Goal: Complete application form: Complete application form

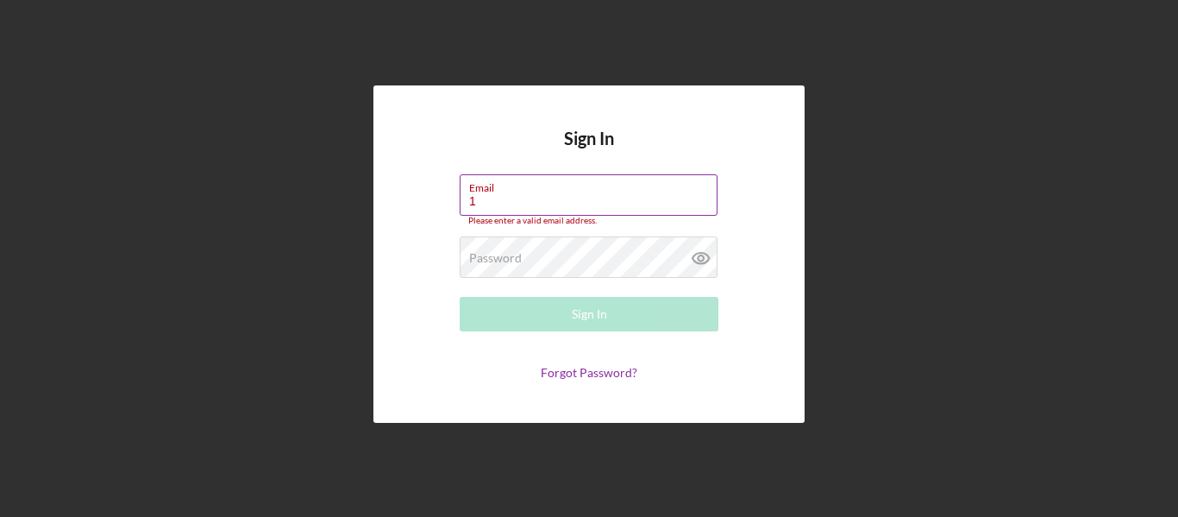
type input "[EMAIL_ADDRESS][DOMAIN_NAME]"
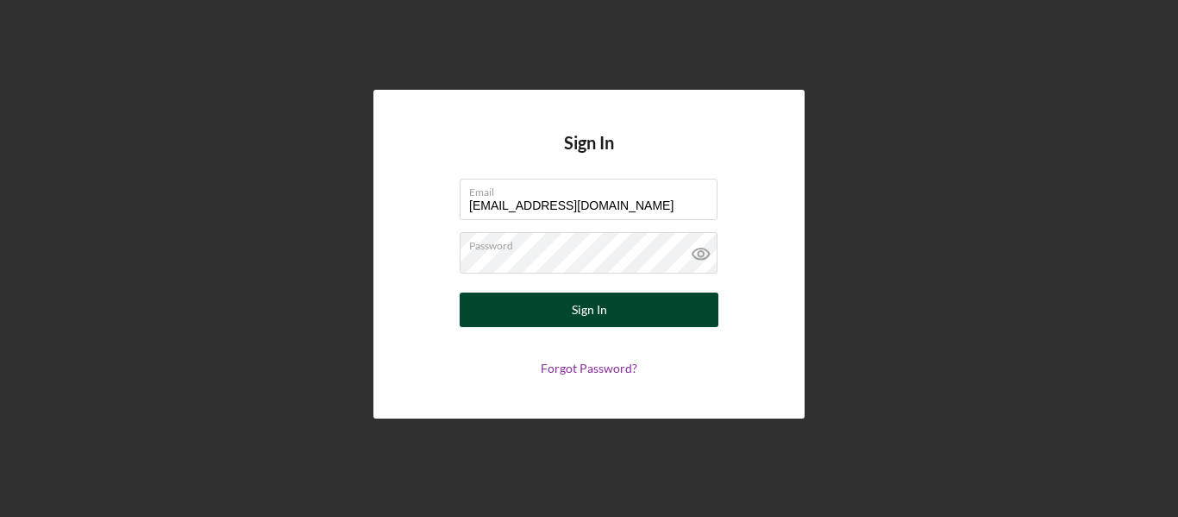
click at [566, 307] on button "Sign In" at bounding box center [589, 309] width 259 height 34
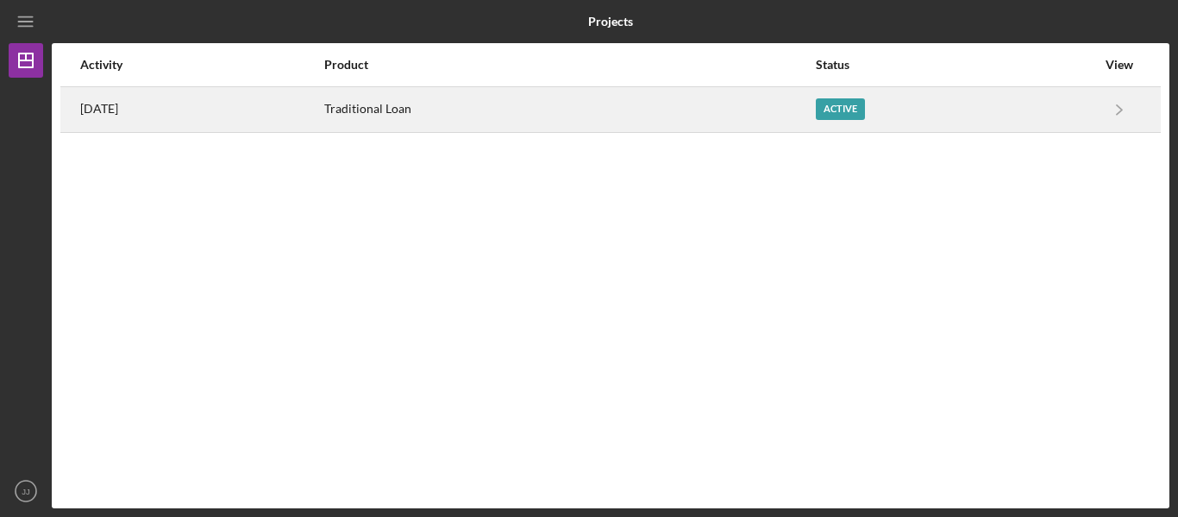
click at [863, 109] on div "Active" at bounding box center [840, 109] width 49 height 22
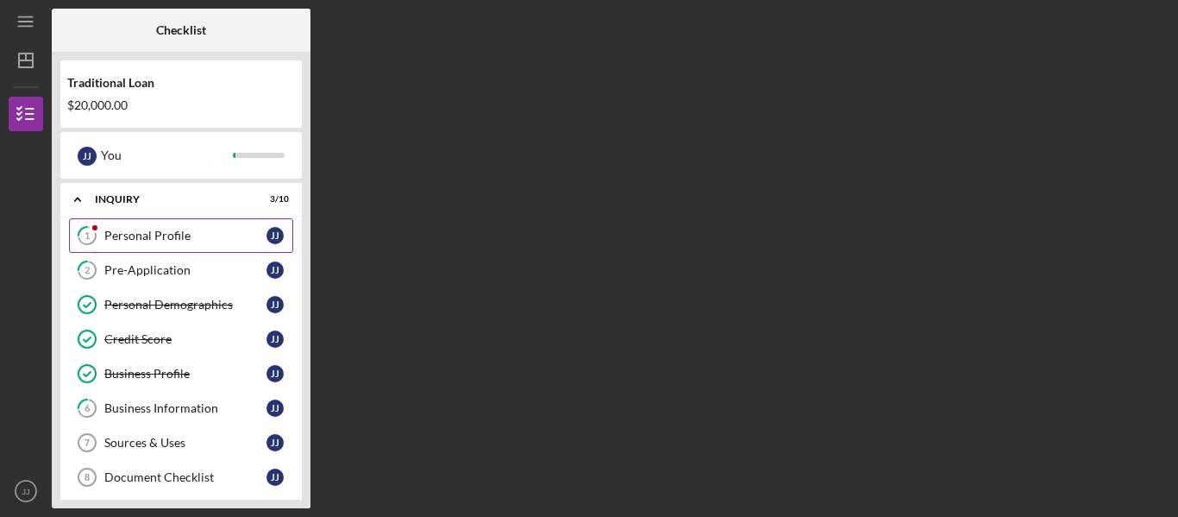
click at [165, 239] on div "Personal Profile" at bounding box center [185, 236] width 162 height 14
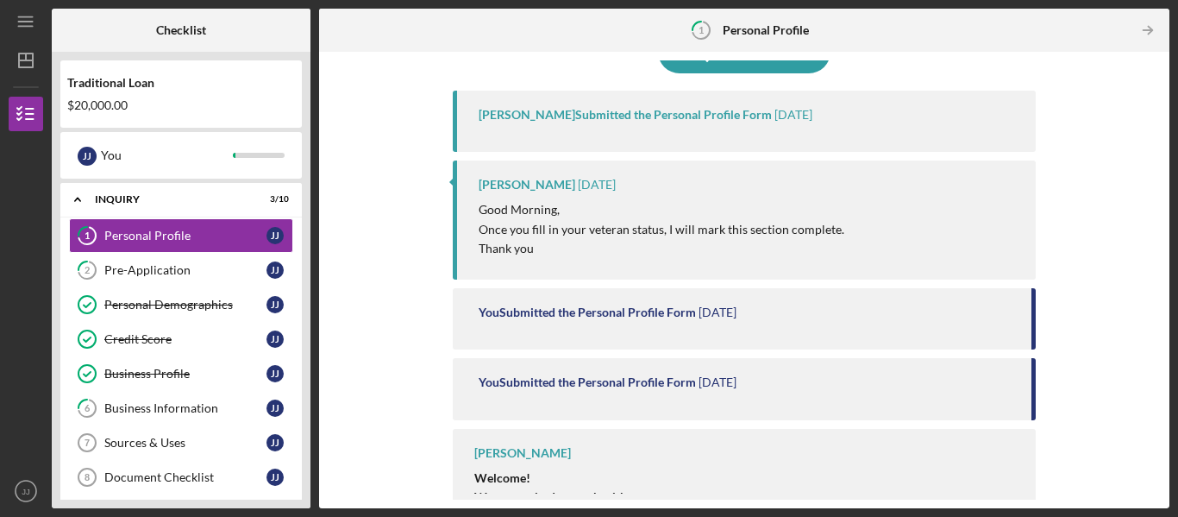
scroll to position [188, 0]
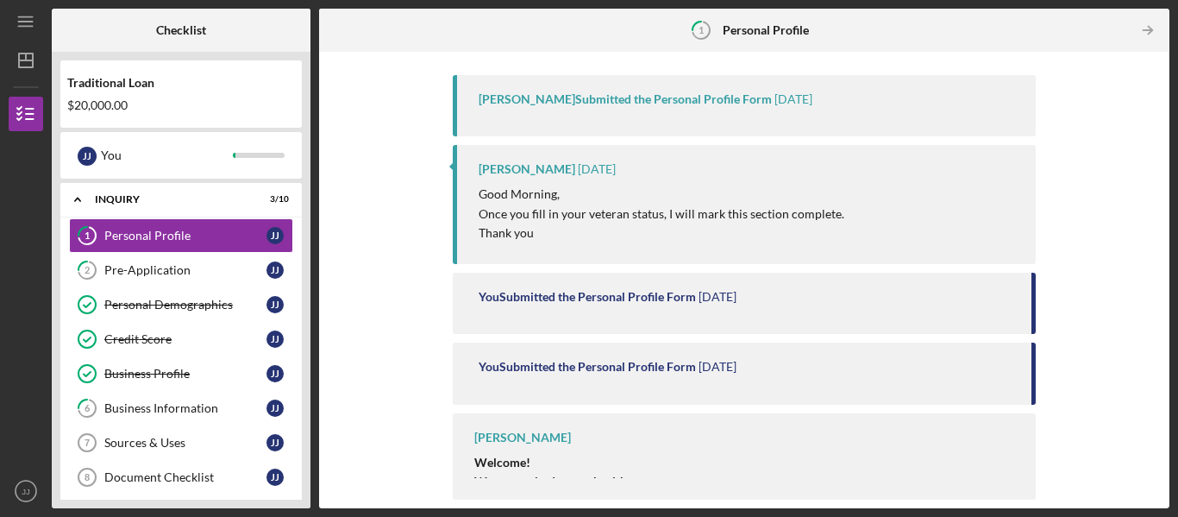
click at [1087, 229] on div "Complete the Form Form Icon/Message Comment [PERSON_NAME] Submitted the Persona…" at bounding box center [744, 279] width 833 height 439
click at [1090, 251] on div "Complete the Form Form Icon/Message Comment [PERSON_NAME] Submitted the Persona…" at bounding box center [744, 279] width 833 height 439
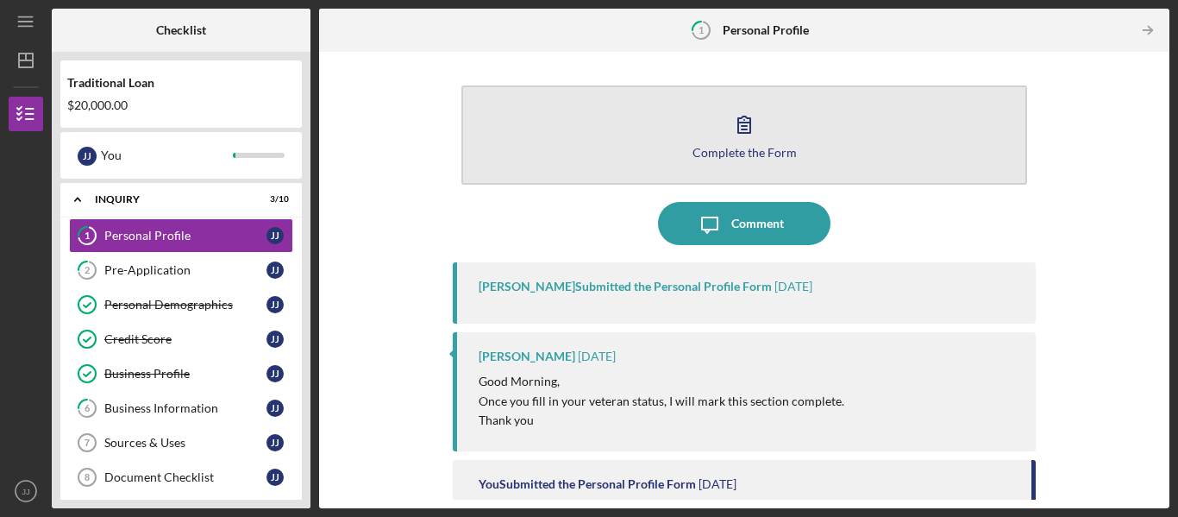
scroll to position [0, 0]
click at [772, 153] on div "Complete the Form" at bounding box center [744, 153] width 104 height 13
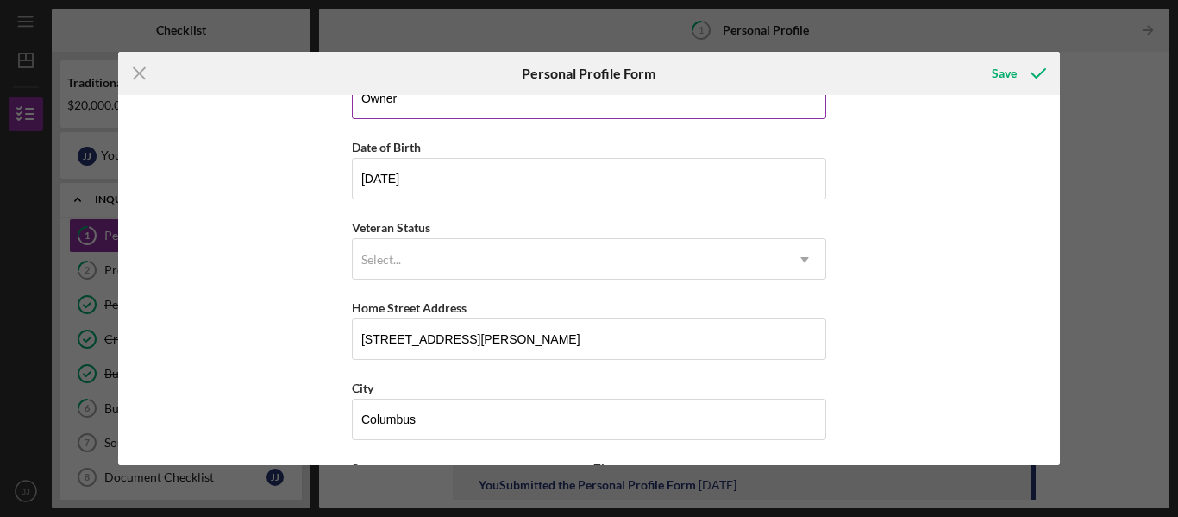
scroll to position [172, 0]
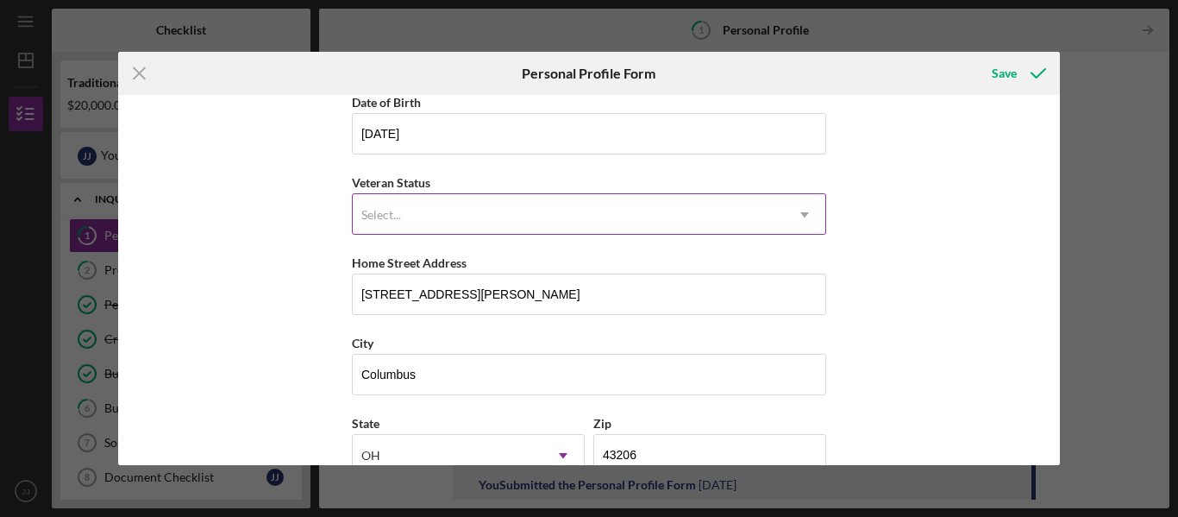
click at [536, 210] on div "Select..." at bounding box center [568, 215] width 431 height 40
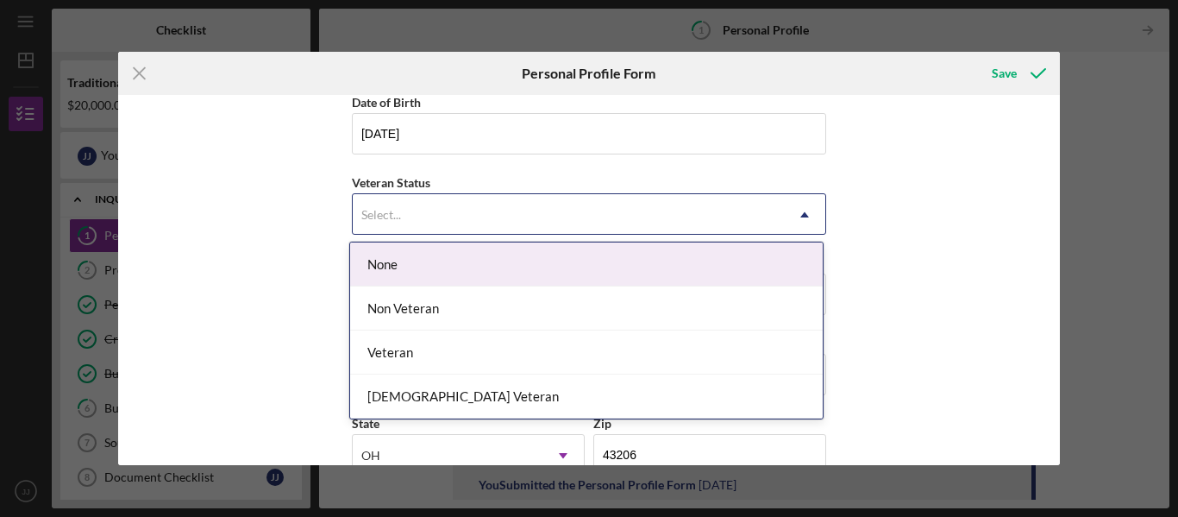
click at [493, 259] on div "None" at bounding box center [586, 264] width 473 height 44
click at [524, 204] on div "Select..." at bounding box center [568, 215] width 431 height 40
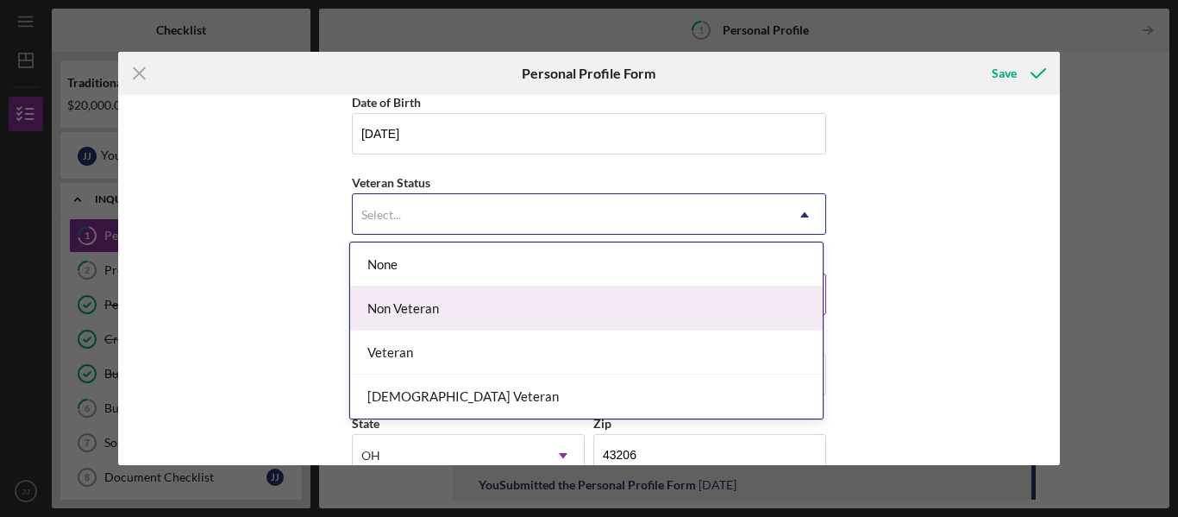
click at [460, 308] on div "Non Veteran" at bounding box center [586, 308] width 473 height 44
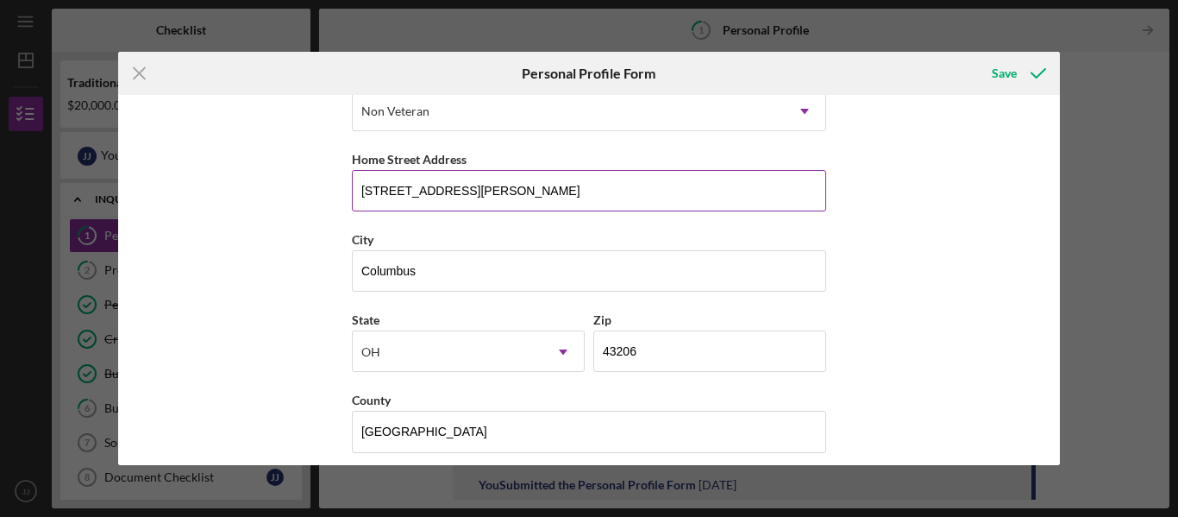
scroll to position [290, 0]
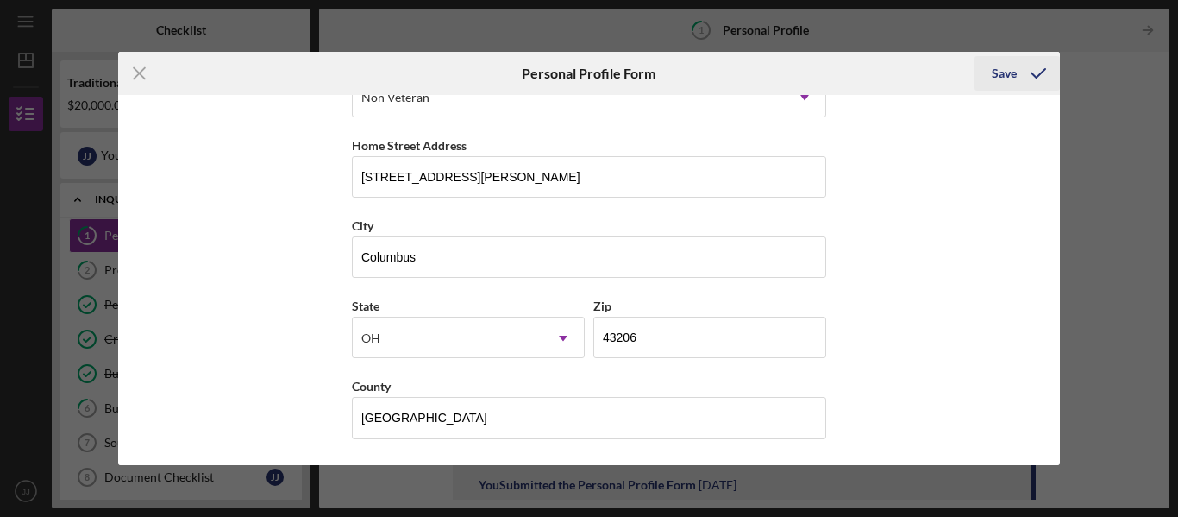
click at [1005, 77] on div "Save" at bounding box center [1004, 73] width 25 height 34
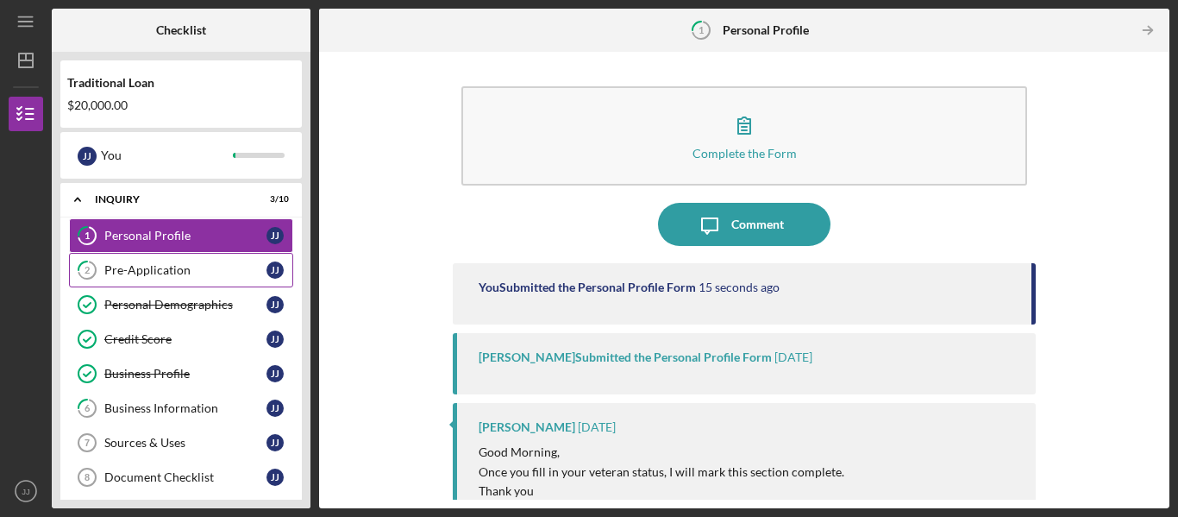
click at [172, 268] on div "Pre-Application" at bounding box center [185, 270] width 162 height 14
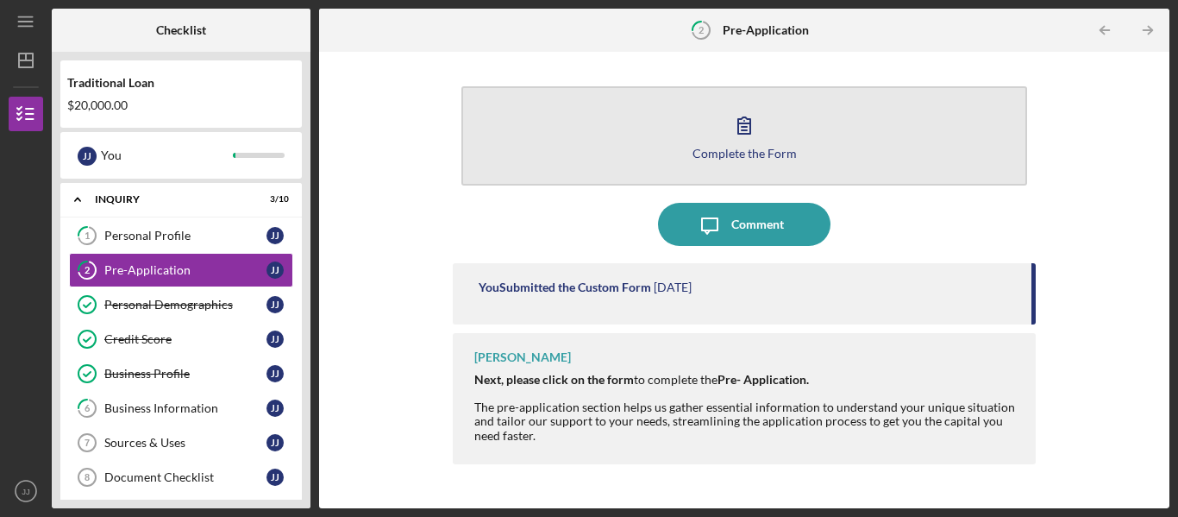
click at [744, 138] on icon "button" at bounding box center [744, 124] width 43 height 43
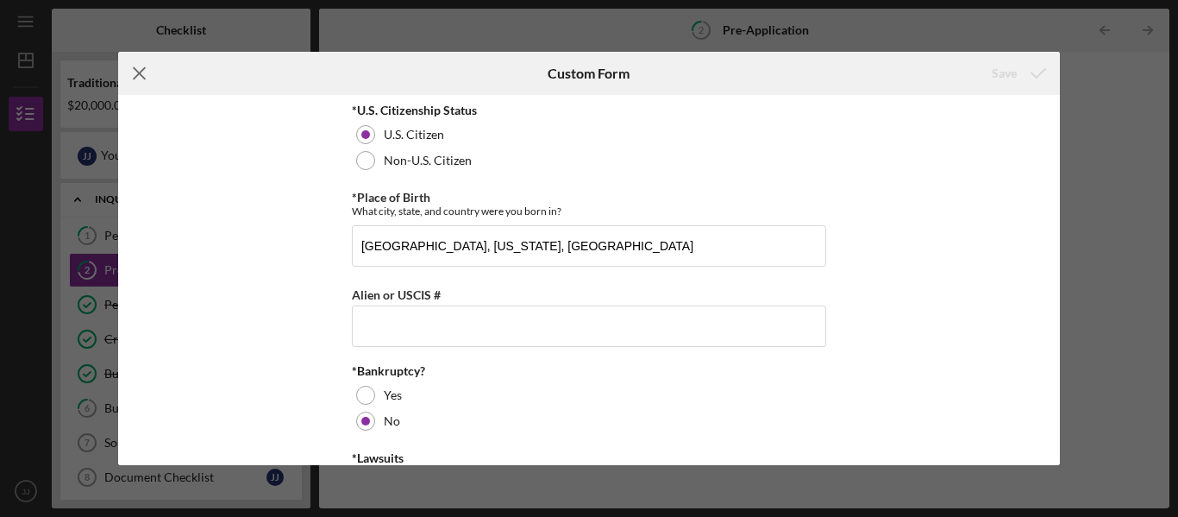
click at [141, 68] on icon "Icon/Menu Close" at bounding box center [139, 73] width 43 height 43
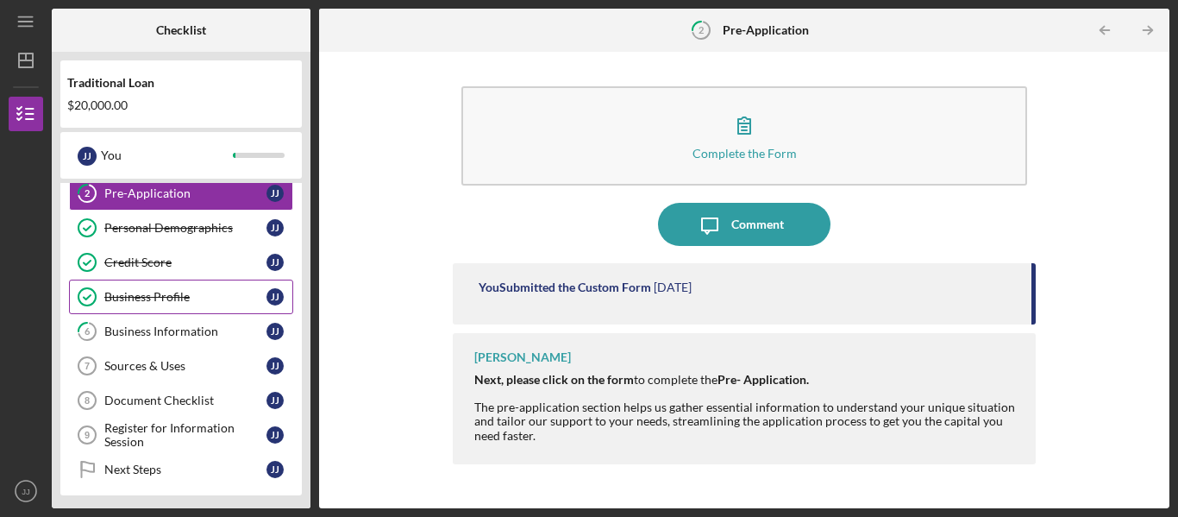
scroll to position [172, 0]
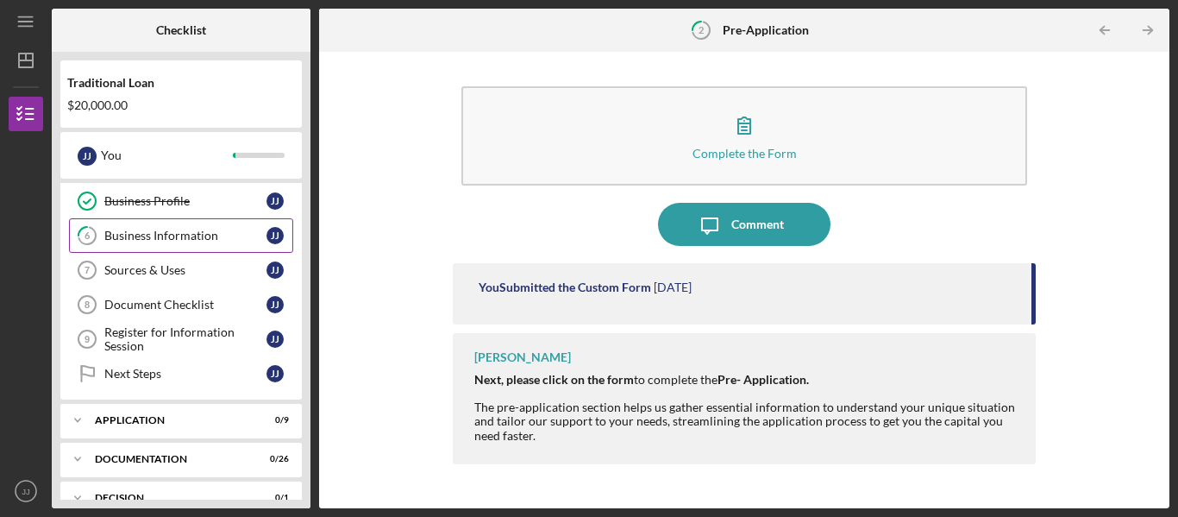
click at [192, 235] on div "Business Information" at bounding box center [185, 236] width 162 height 14
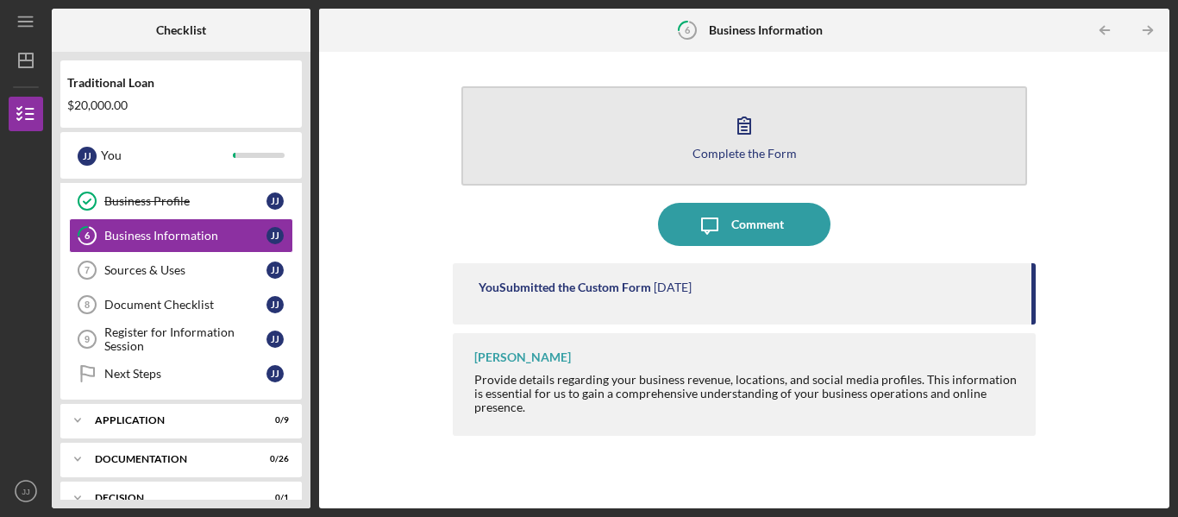
click at [753, 128] on icon "button" at bounding box center [744, 124] width 43 height 43
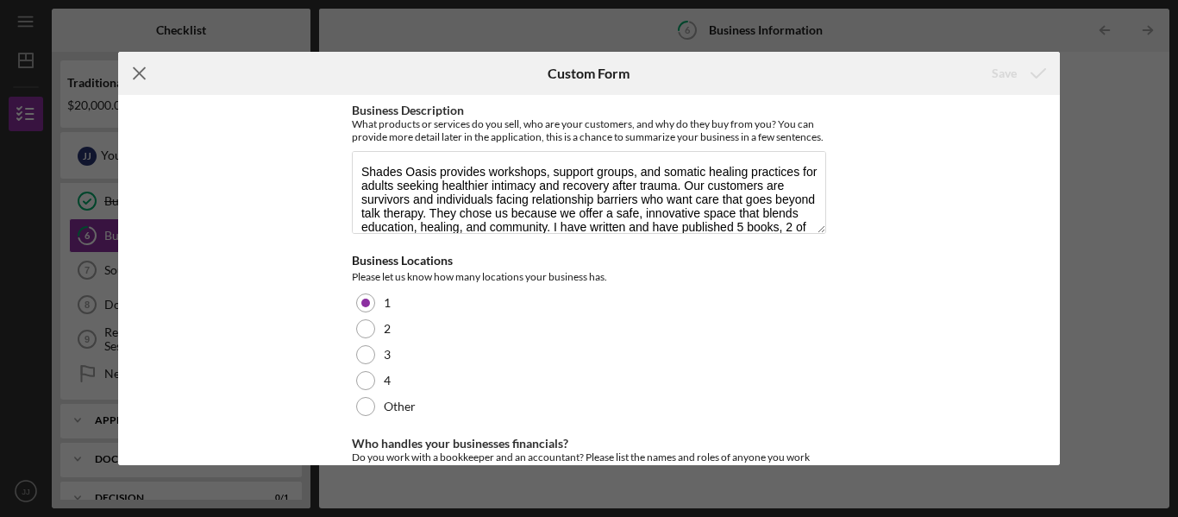
click at [141, 74] on icon "Icon/Menu Close" at bounding box center [139, 73] width 43 height 43
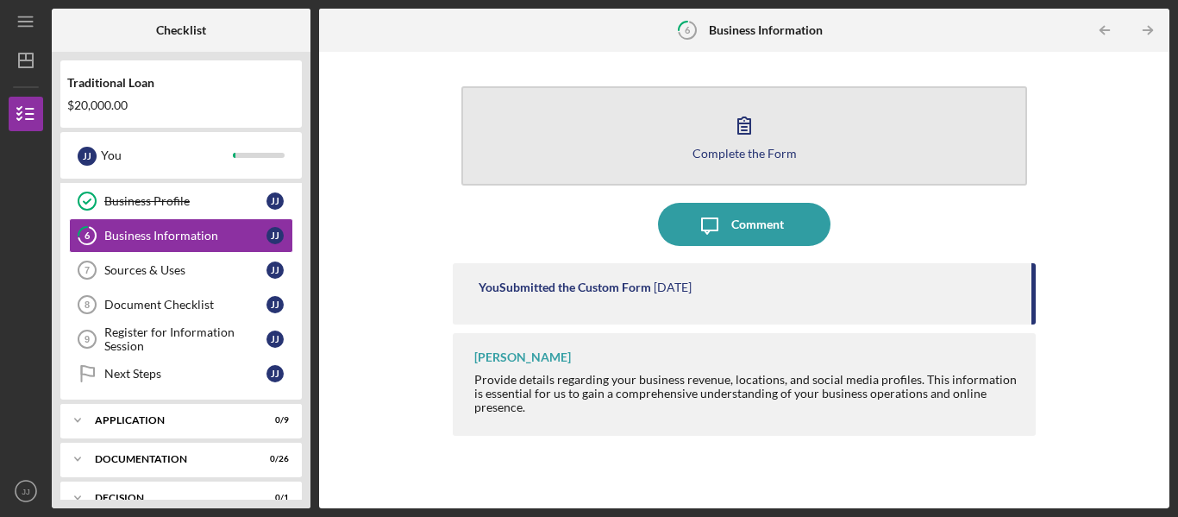
click at [748, 137] on icon "button" at bounding box center [744, 124] width 43 height 43
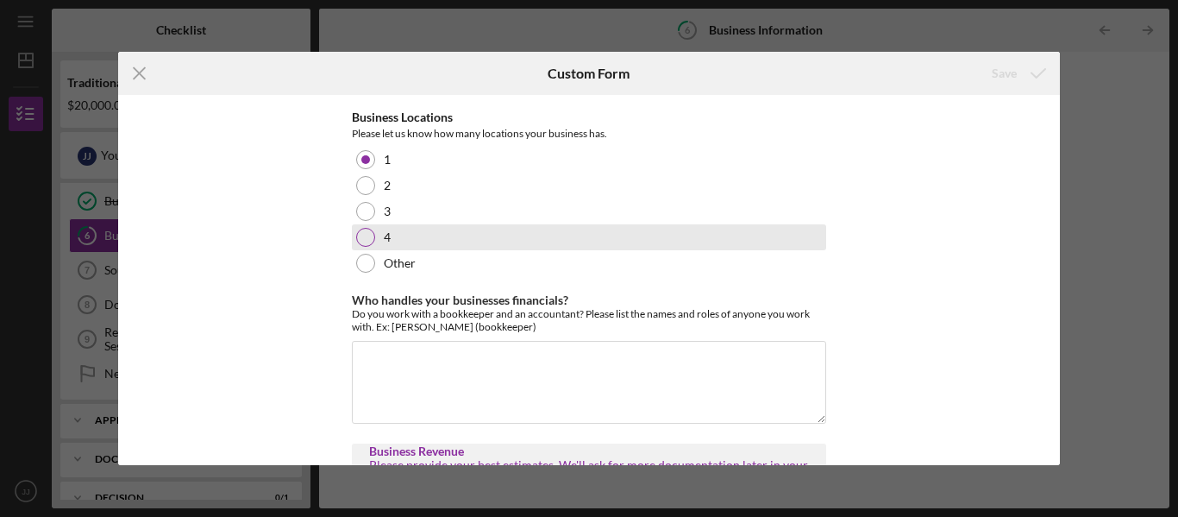
scroll to position [259, 0]
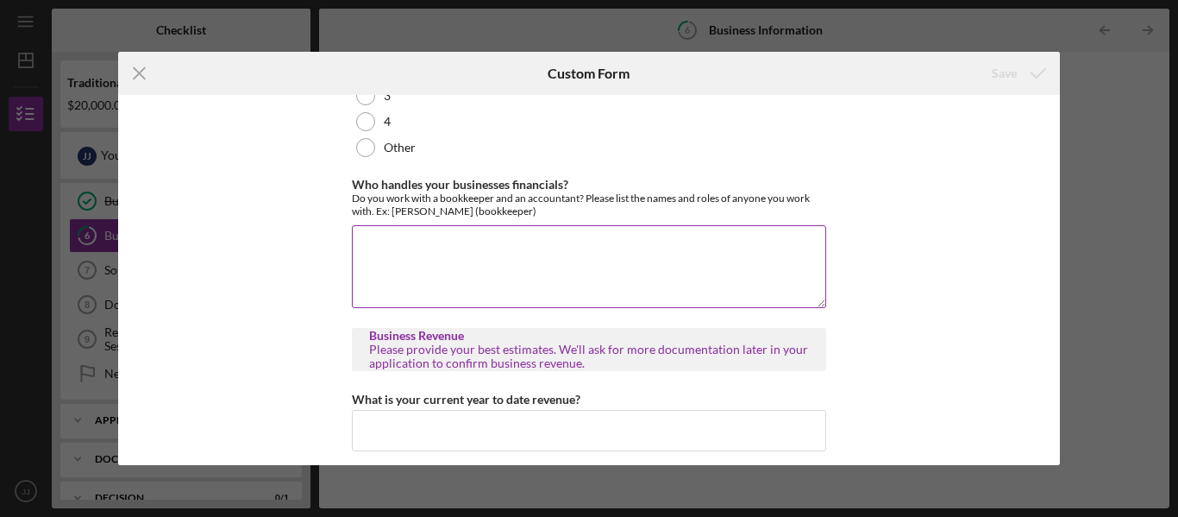
click at [411, 262] on textarea "Who handles your businesses financials?" at bounding box center [589, 266] width 474 height 83
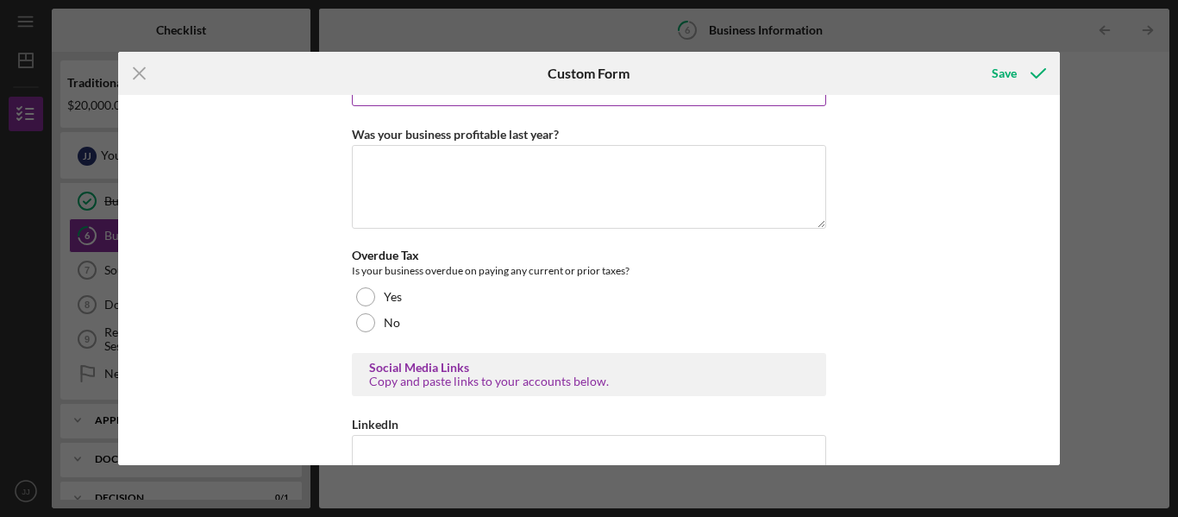
scroll to position [517, 0]
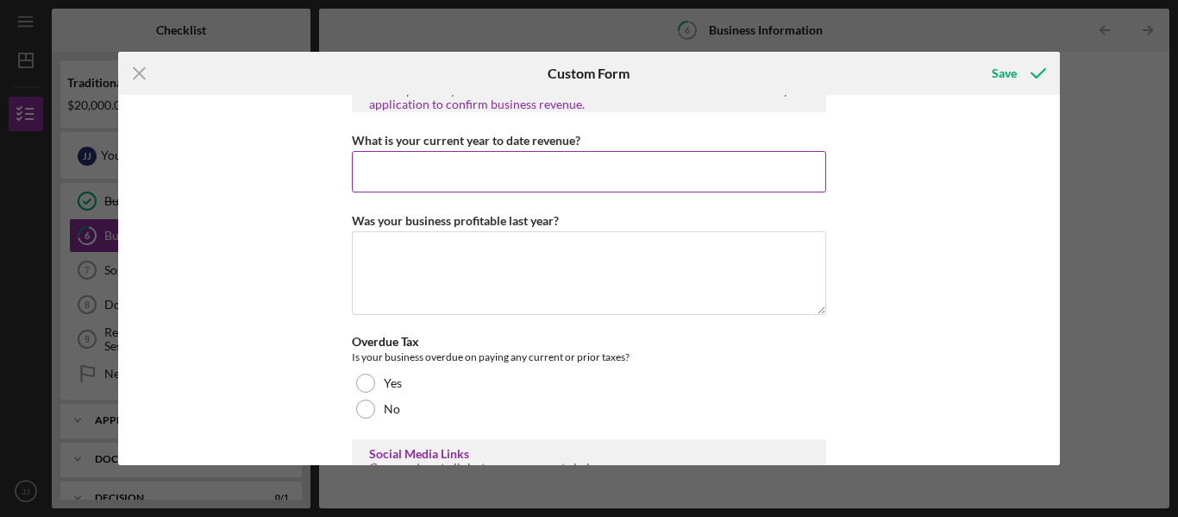
type textarea "I have been doing my own financials with PayPal, RhinoFit and Business Banking …"
click at [415, 192] on input "What is your current year to date revenue?" at bounding box center [589, 171] width 474 height 41
click at [385, 190] on input "What is your current year to date revenue?" at bounding box center [589, 171] width 474 height 41
click at [375, 181] on input "What is your current year to date revenue?" at bounding box center [589, 171] width 474 height 41
click at [387, 191] on input "What is your current year to date revenue?" at bounding box center [589, 171] width 474 height 41
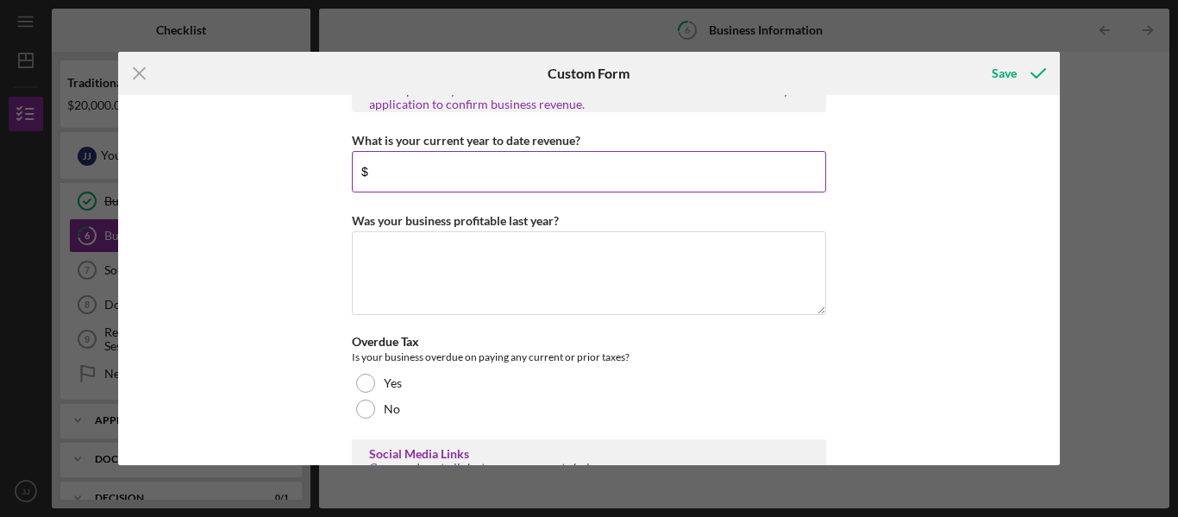
type input "$"
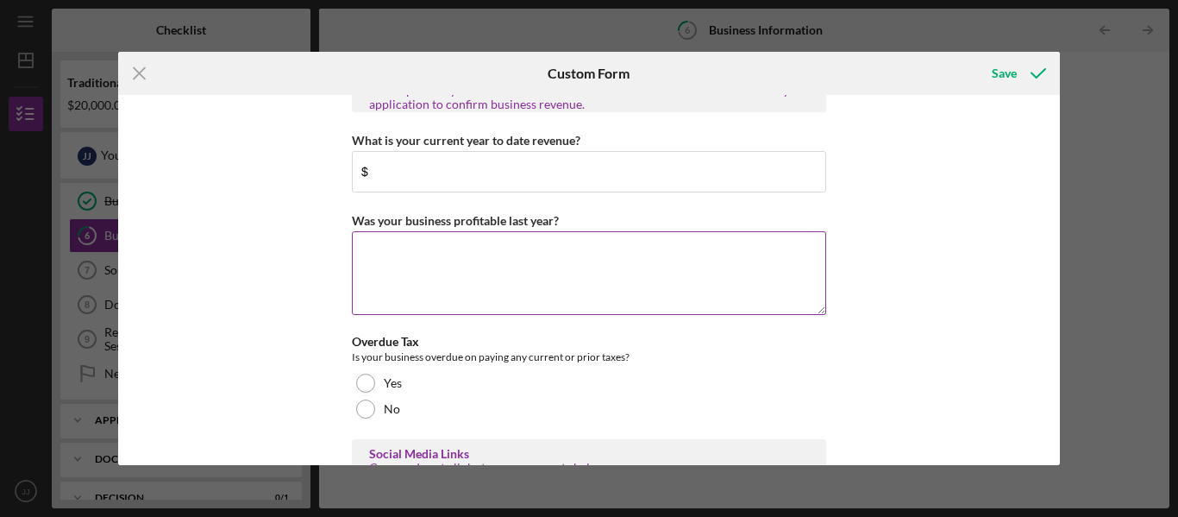
click at [413, 295] on textarea "Was your business profitable last year?" at bounding box center [589, 272] width 474 height 83
type textarea "N"
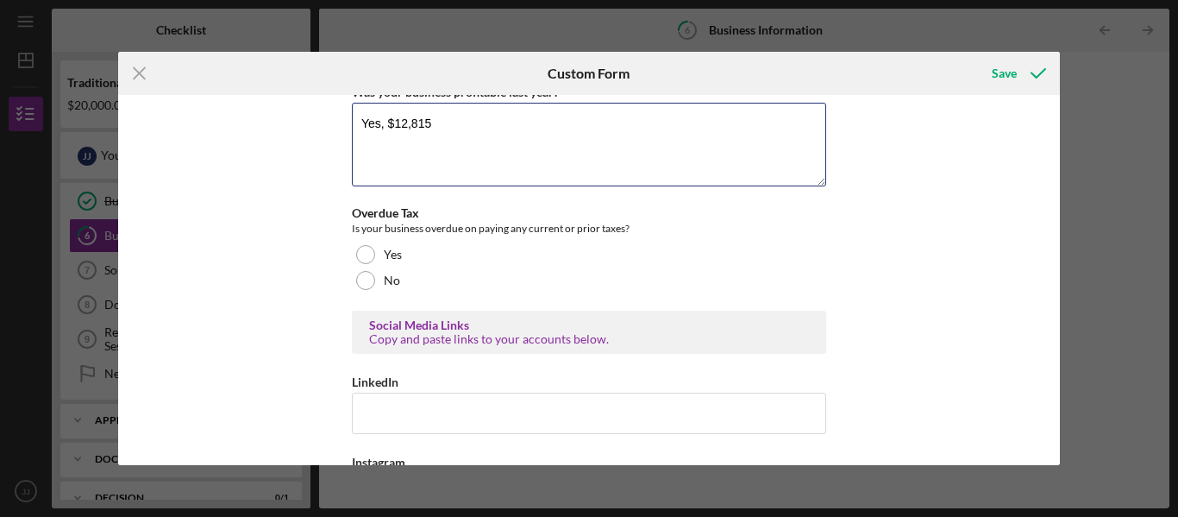
scroll to position [654, 0]
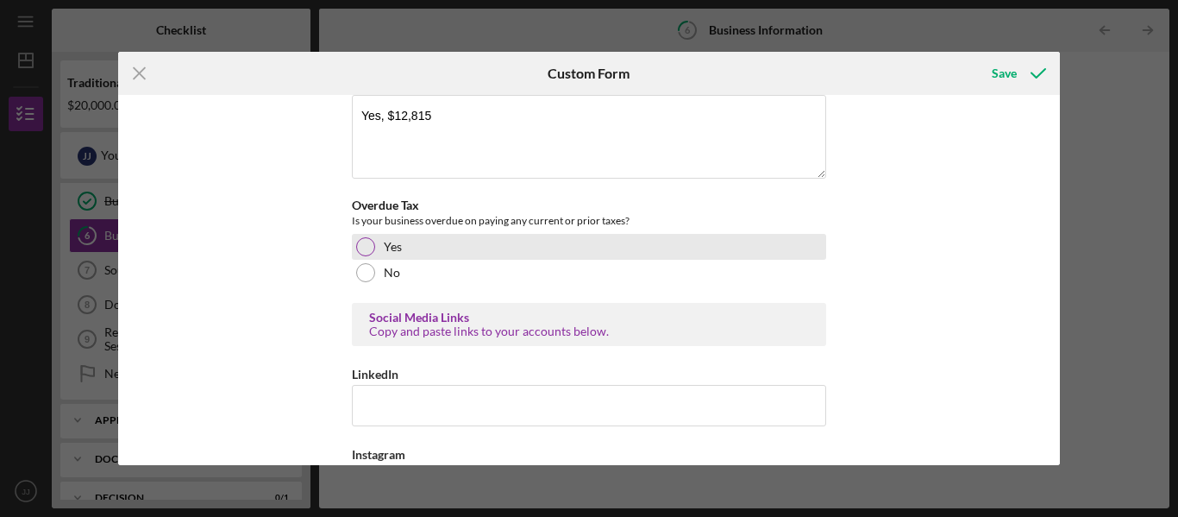
click at [366, 256] on div at bounding box center [365, 246] width 19 height 19
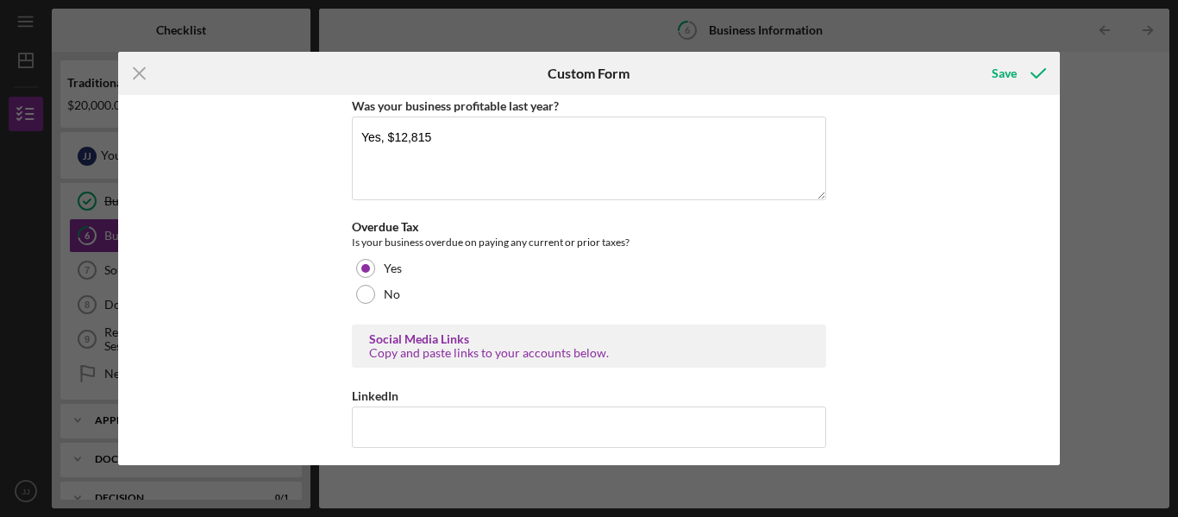
scroll to position [646, 0]
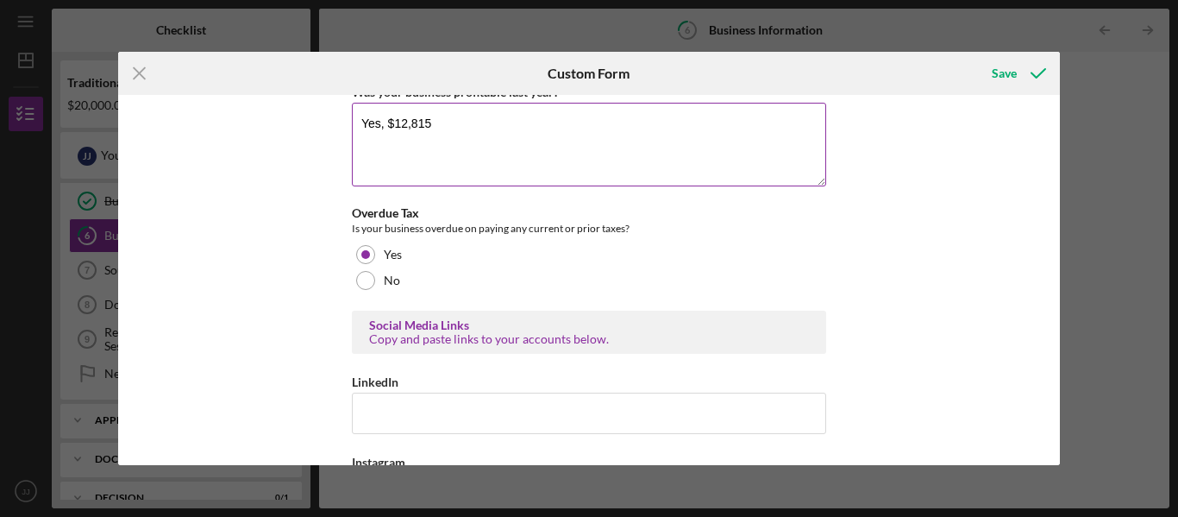
click at [456, 140] on textarea "Yes, $12,815" at bounding box center [589, 144] width 474 height 83
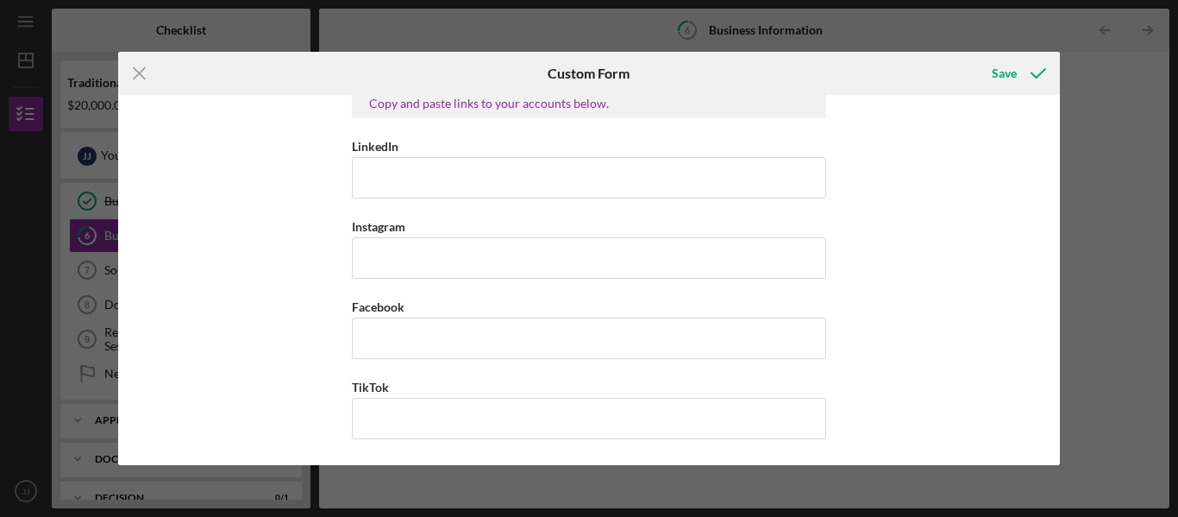
scroll to position [894, 0]
type textarea "Yes, $12,815. Owe 301 in taxes for 2024"
